Goal: Transaction & Acquisition: Purchase product/service

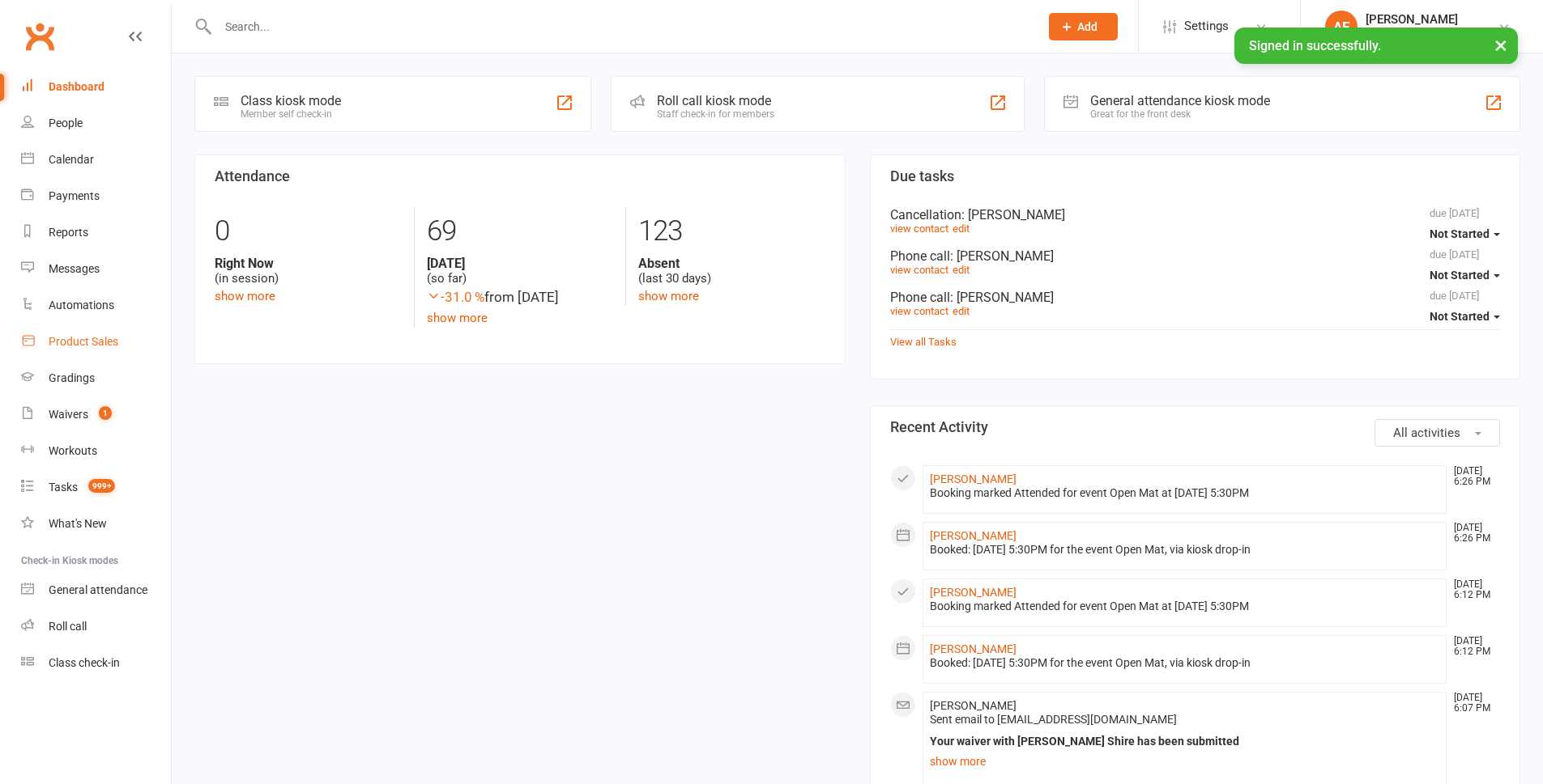
click at [84, 349] on link "Product Sales" at bounding box center [95, 342] width 150 height 36
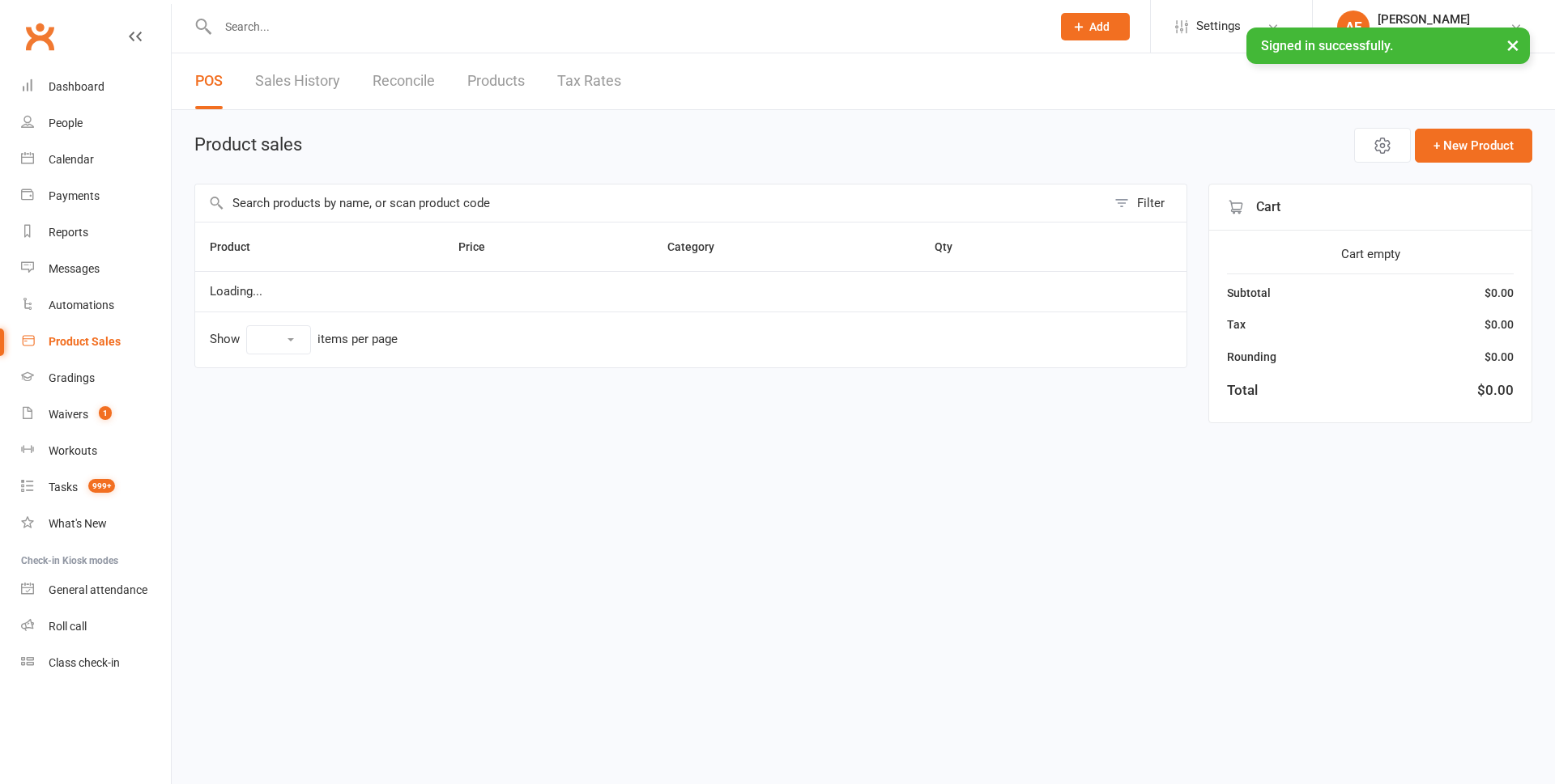
select select "100"
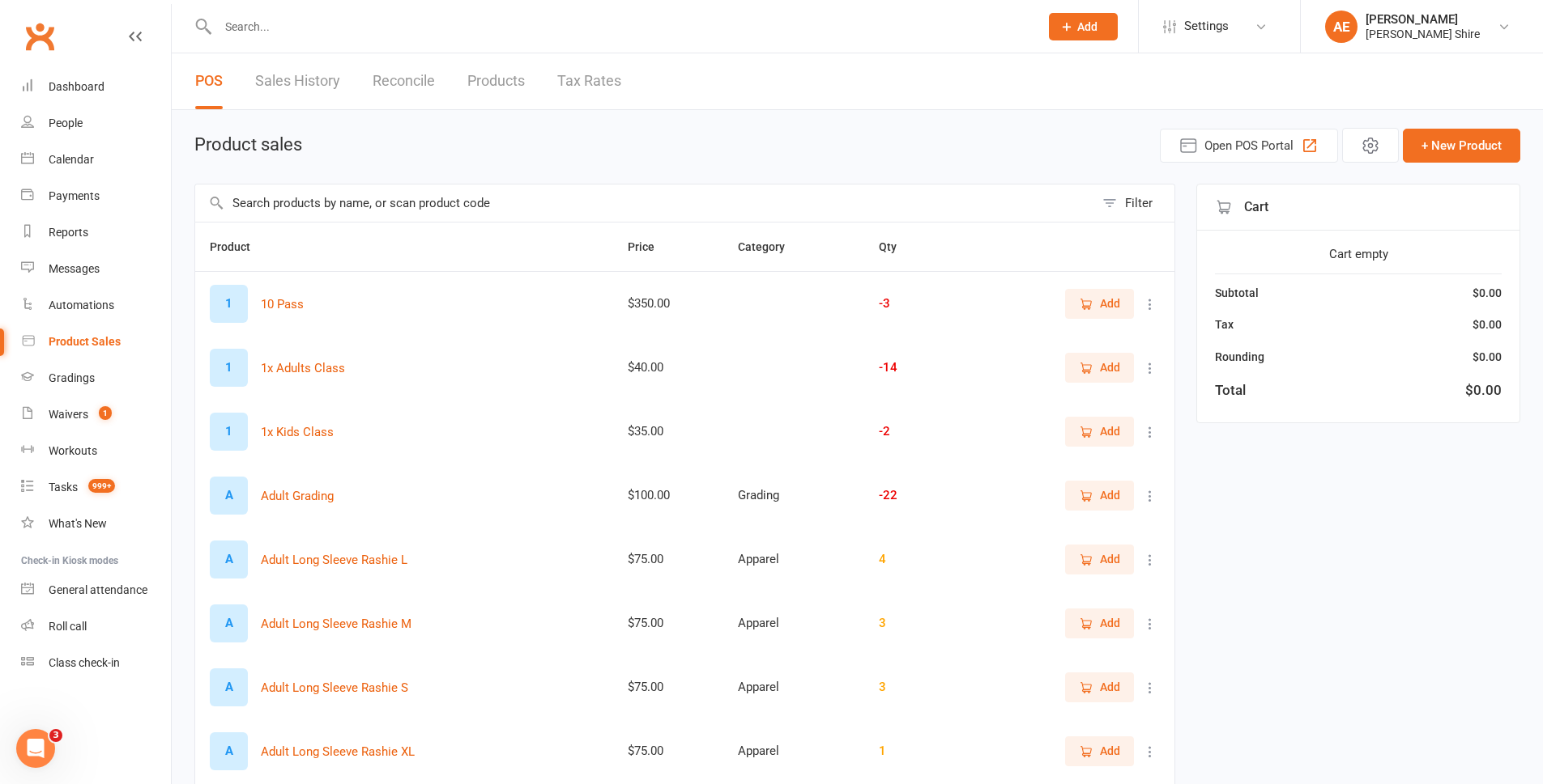
click at [381, 208] on input "text" at bounding box center [644, 203] width 899 height 37
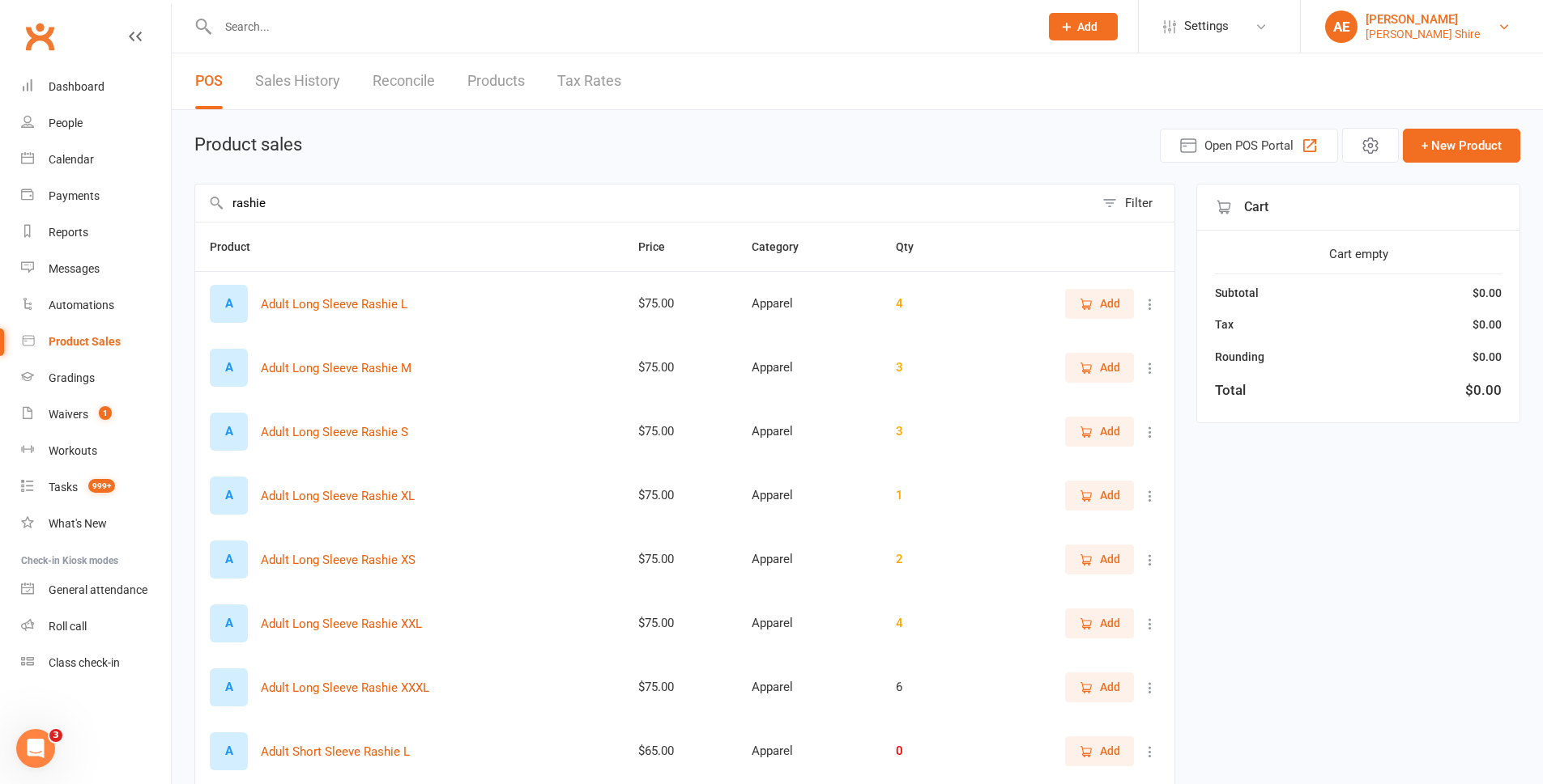
type input "rashie"
click at [1486, 25] on link "AE [PERSON_NAME] [PERSON_NAME] Shire" at bounding box center [1421, 27] width 193 height 32
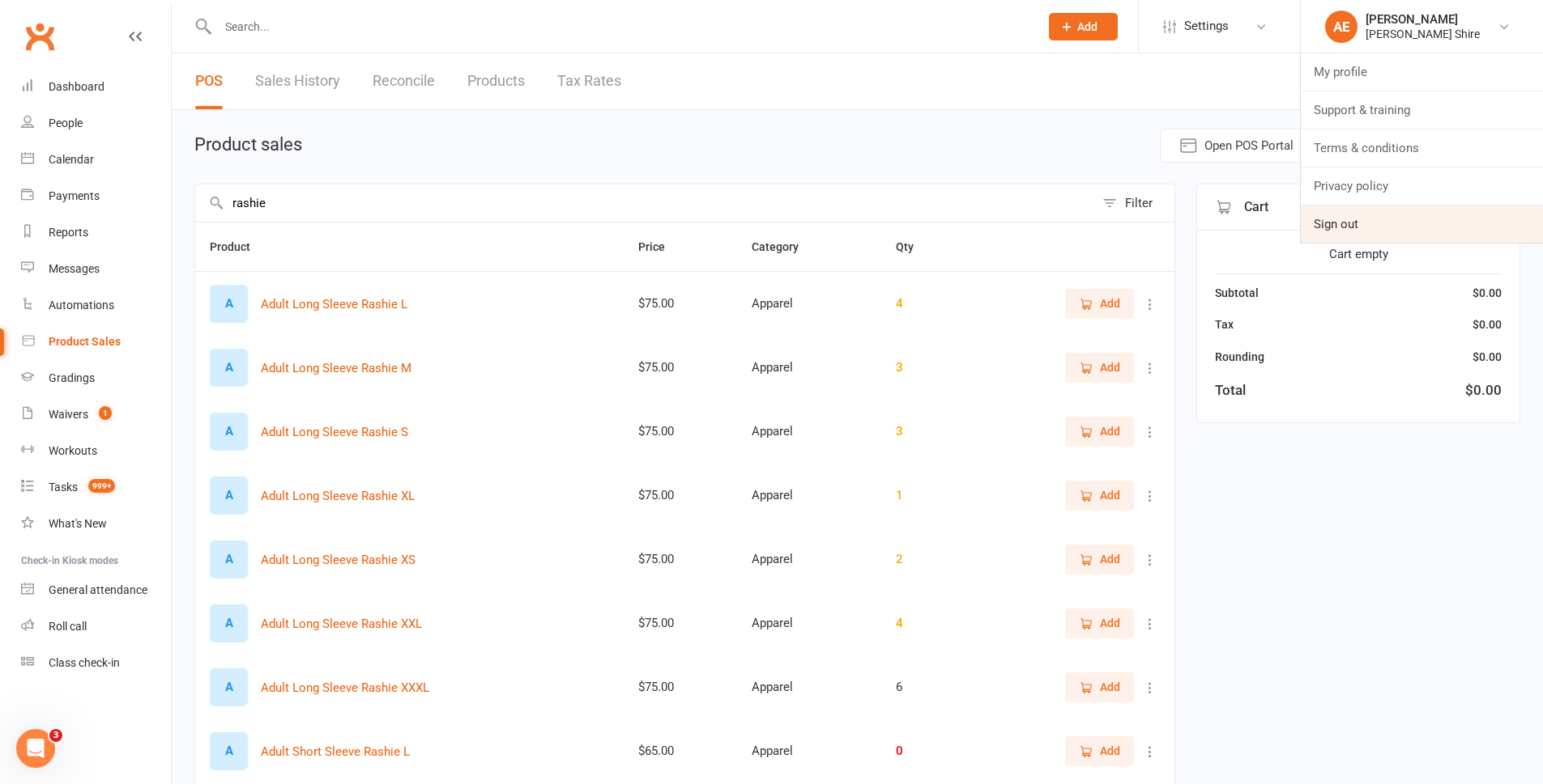
click at [1346, 228] on link "Sign out" at bounding box center [1422, 224] width 242 height 37
